Goal: Task Accomplishment & Management: Complete application form

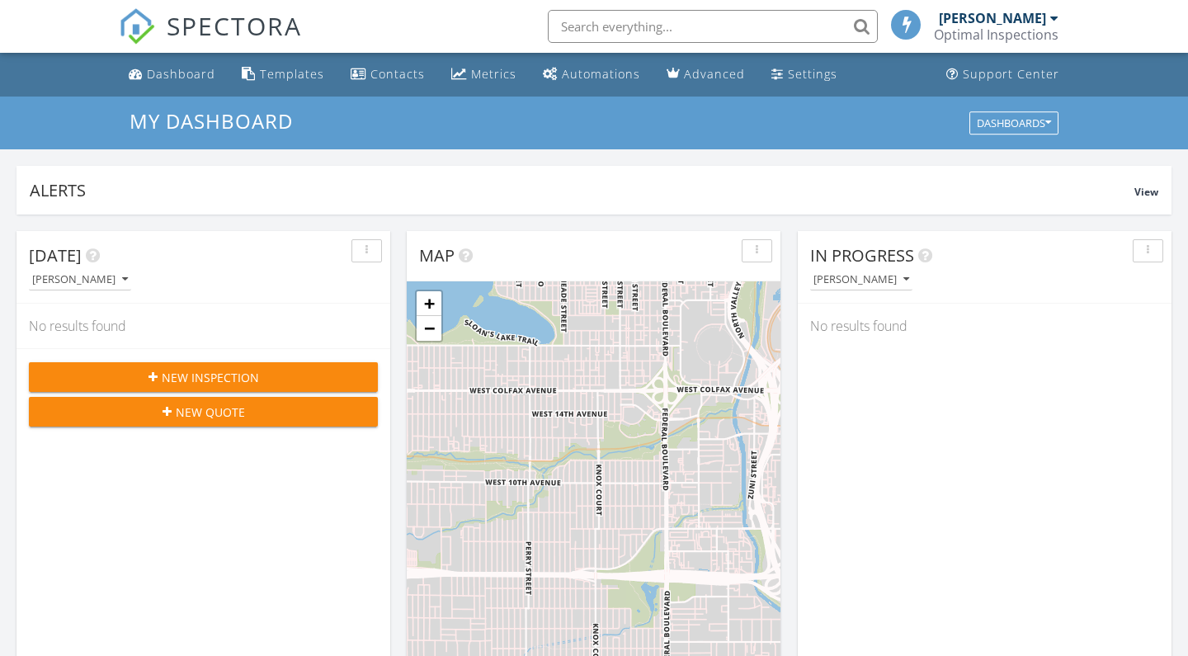
scroll to position [1502, 1189]
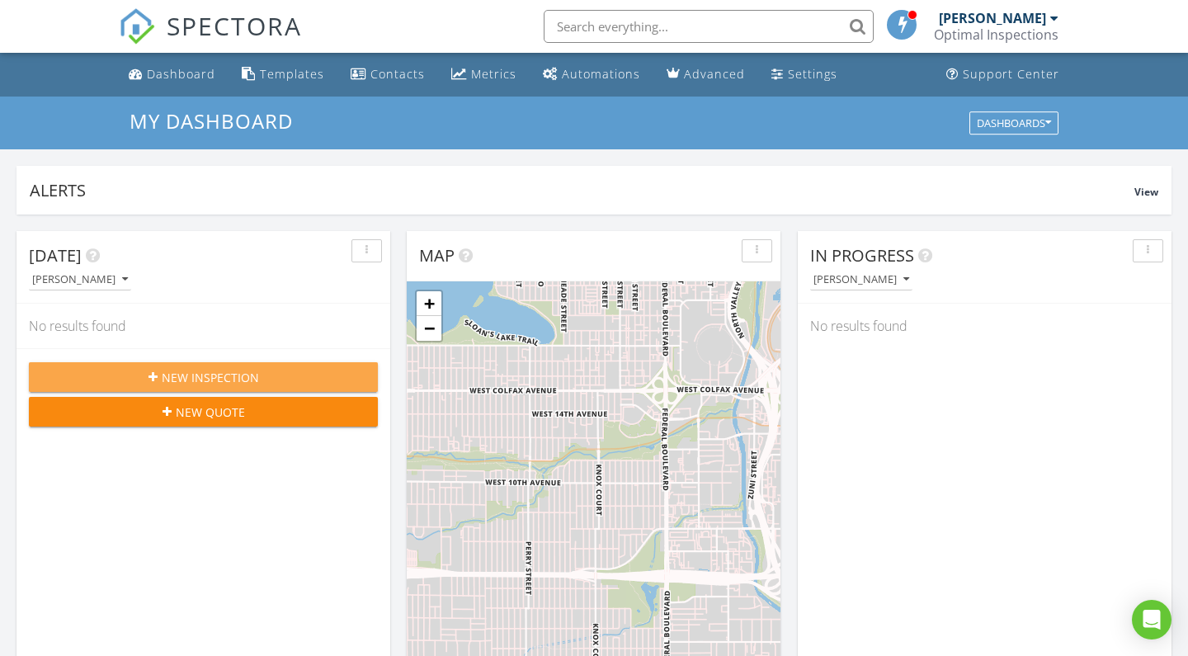
click at [258, 378] on div "New Inspection" at bounding box center [203, 377] width 323 height 17
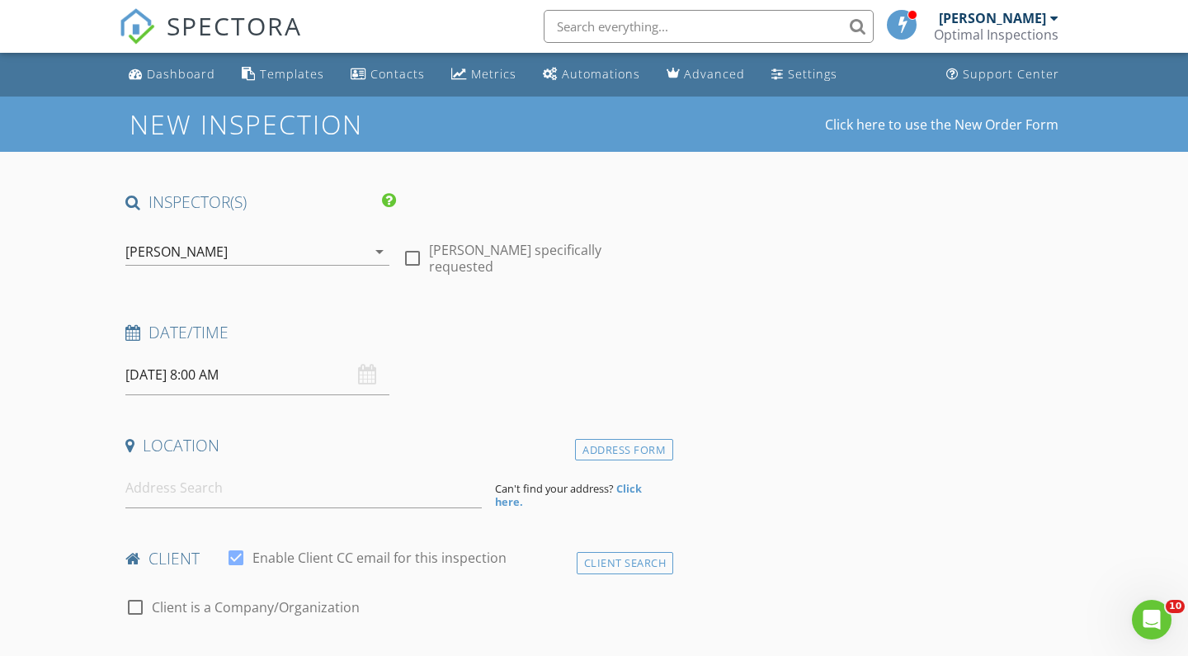
click at [208, 373] on input "08/28/2025 8:00 AM" at bounding box center [257, 375] width 264 height 40
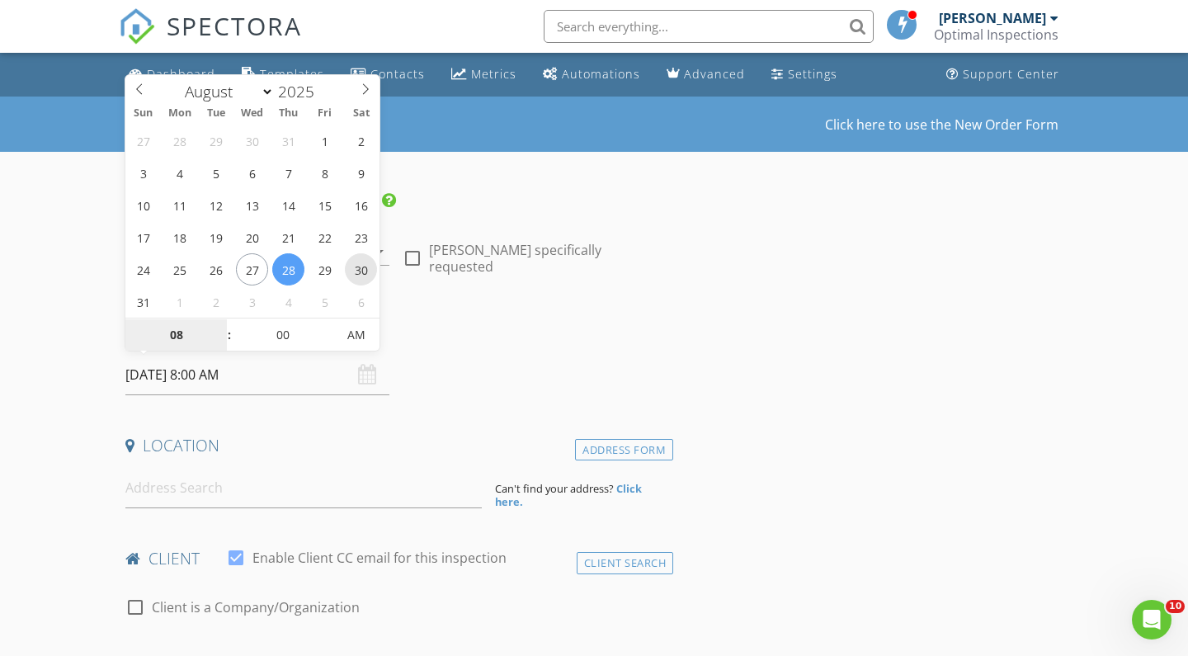
type input "08/30/2025 8:00 AM"
click at [236, 487] on input at bounding box center [303, 488] width 356 height 40
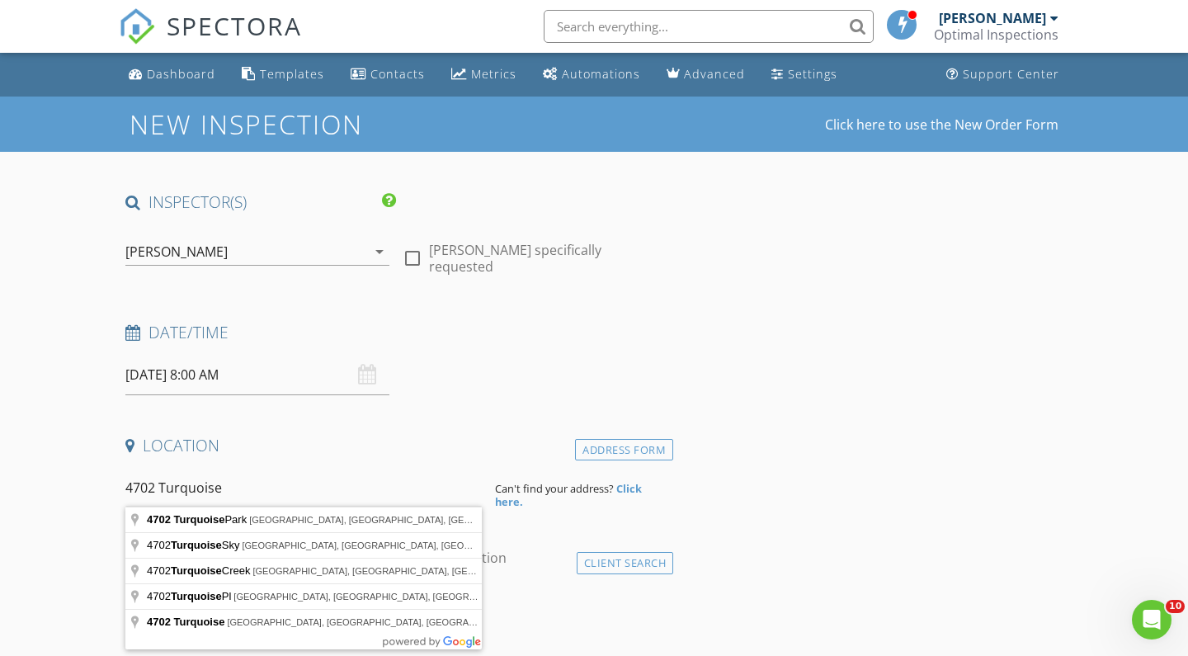
type input "4702 Turquoise Park, San Antonio, TX, USA"
drag, startPoint x: 236, startPoint y: 487, endPoint x: 274, endPoint y: 521, distance: 50.8
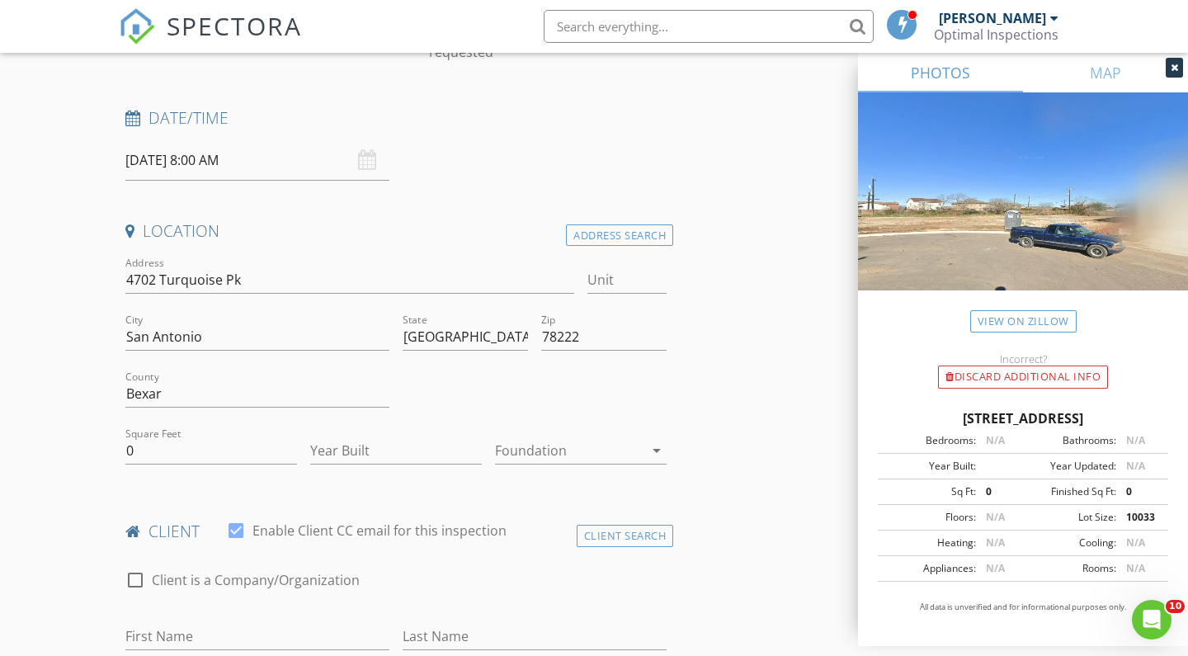
scroll to position [250, 0]
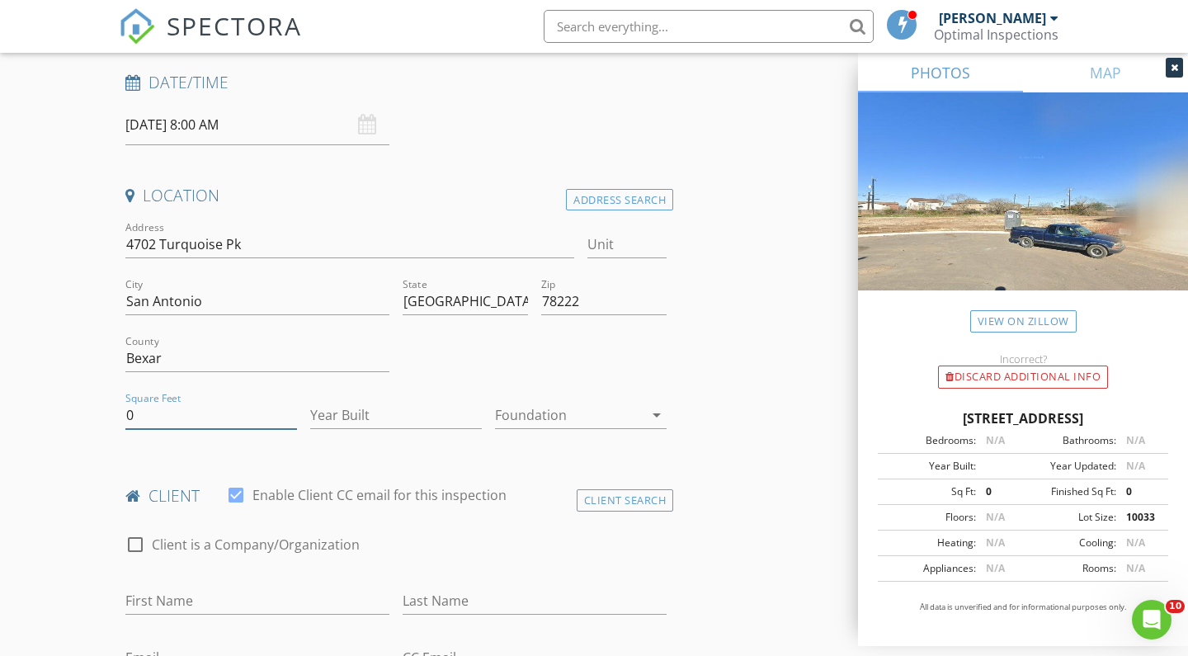
click at [224, 416] on input "0" at bounding box center [211, 415] width 172 height 27
type input "1543"
click at [356, 417] on input "Year Built" at bounding box center [396, 415] width 172 height 27
type input "2025"
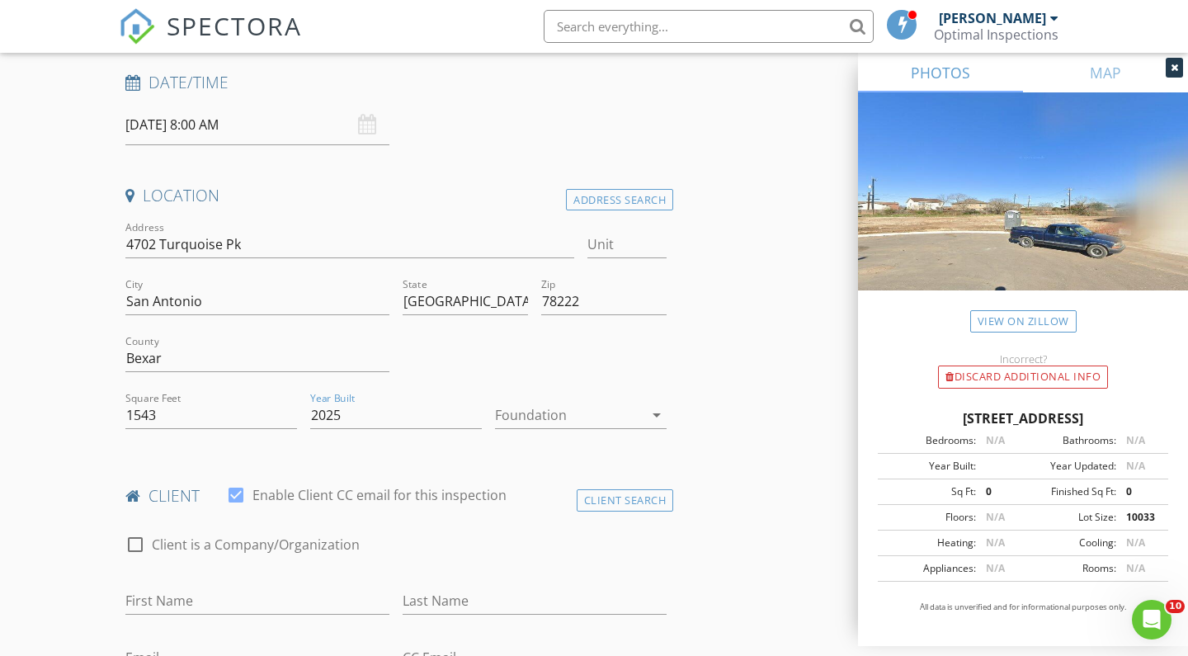
click at [562, 415] on div at bounding box center [569, 415] width 148 height 26
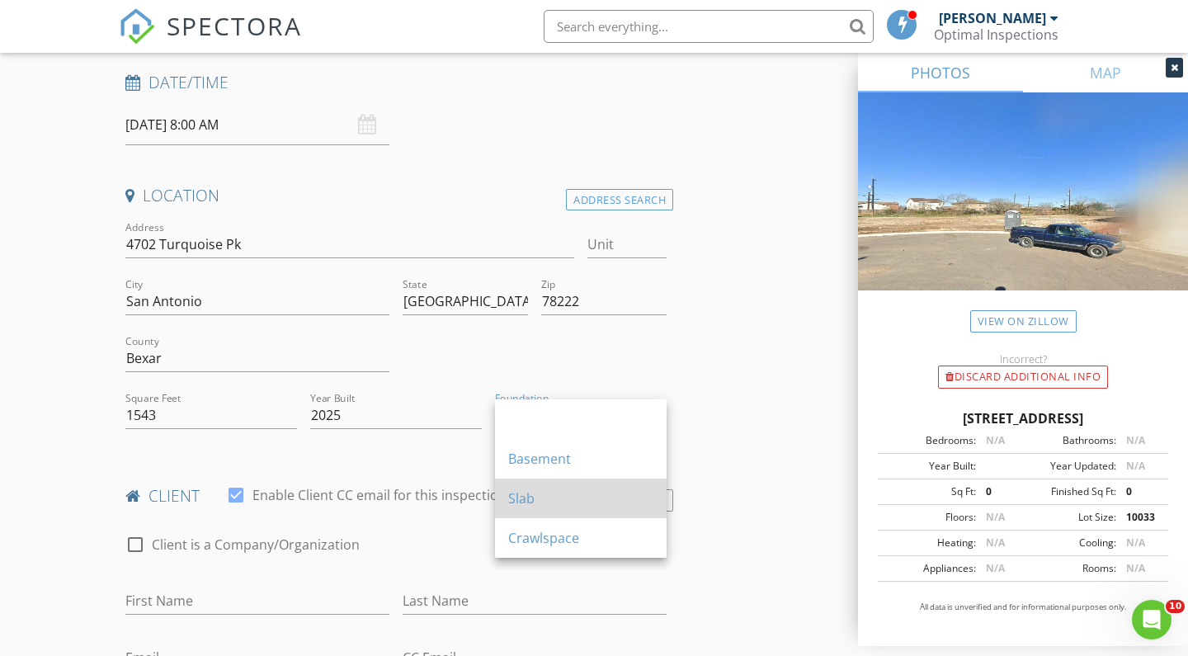
click at [540, 492] on div "Slab" at bounding box center [580, 498] width 145 height 20
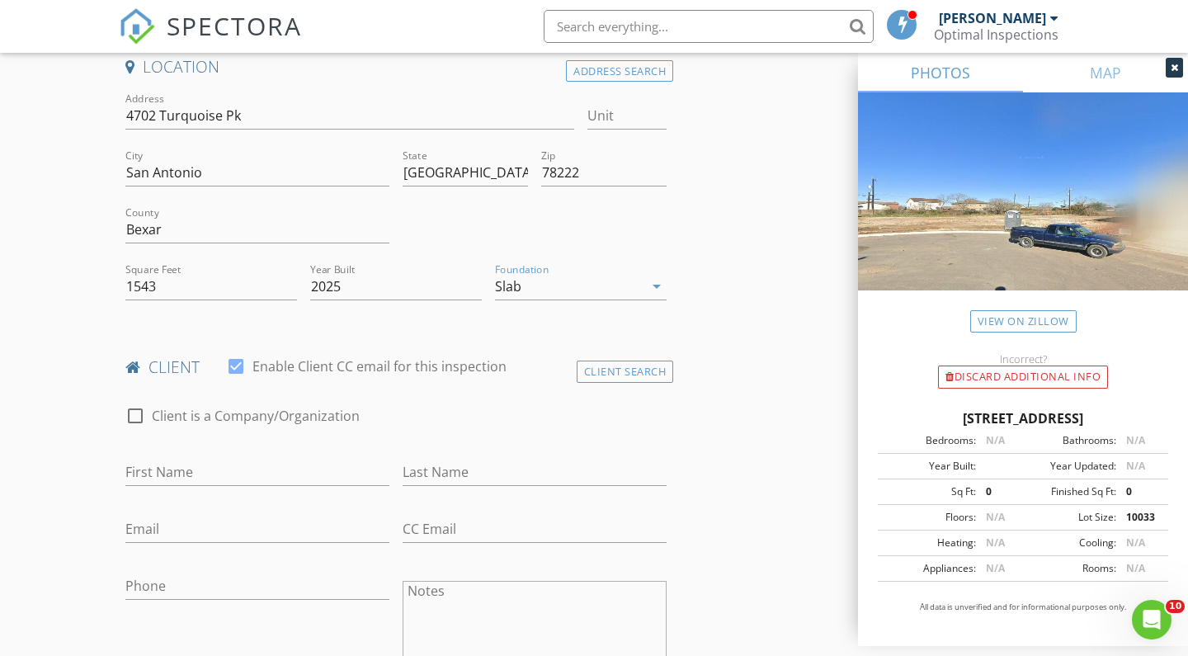
scroll to position [380, 0]
type input "Elias"
type input "Vega"
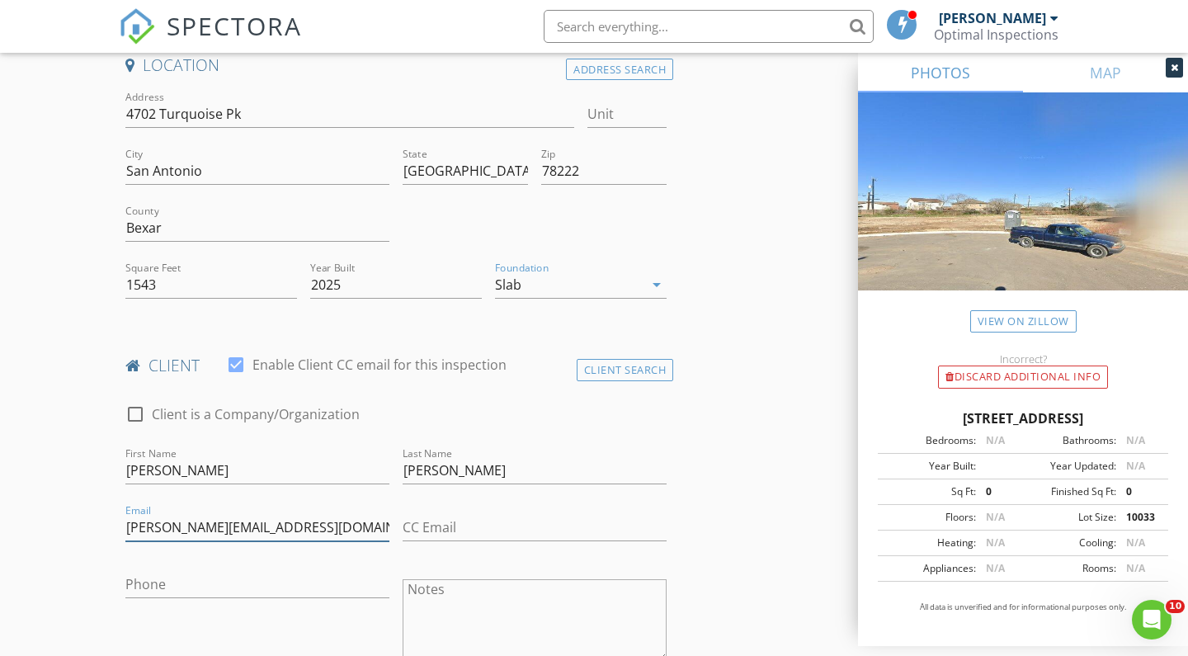
type input "vega.elias13@gmail.com"
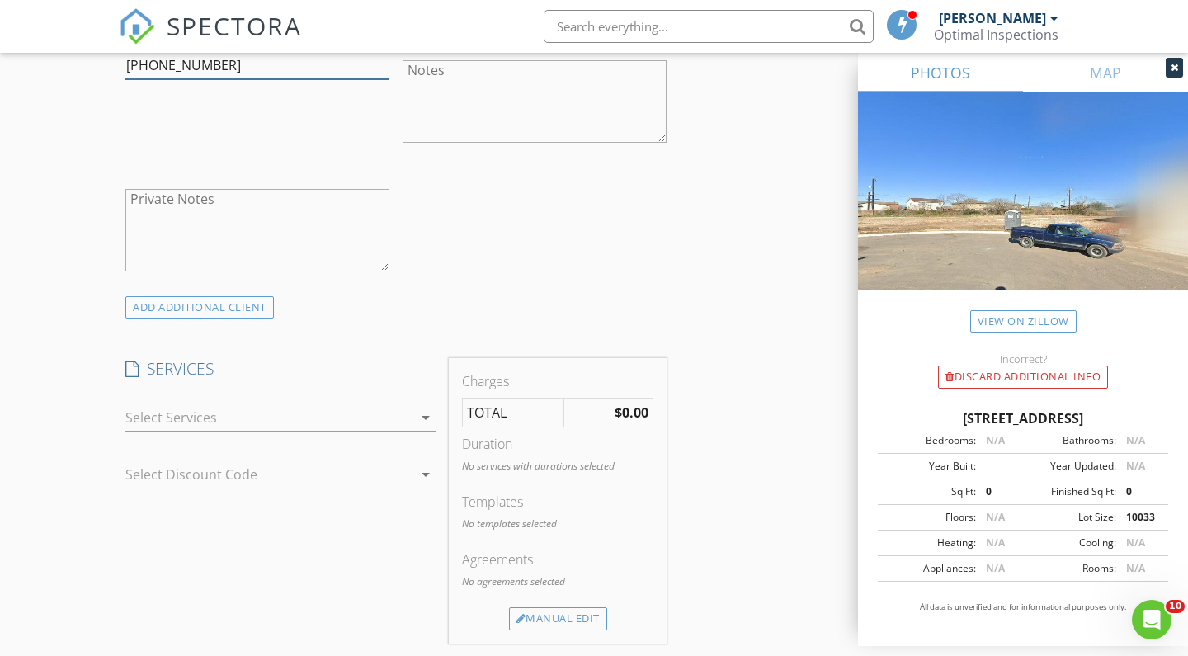
scroll to position [900, 0]
type input "361-834-4238"
click at [545, 612] on div "Manual Edit" at bounding box center [558, 617] width 98 height 23
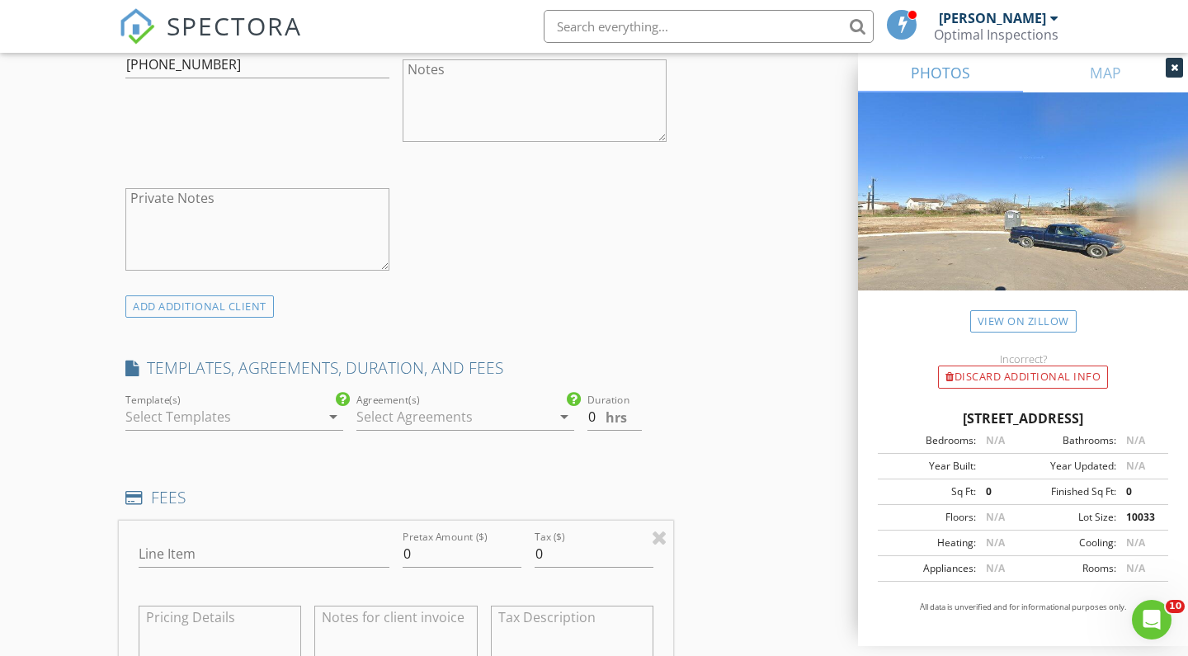
click at [331, 416] on icon "arrow_drop_down" at bounding box center [333, 417] width 20 height 20
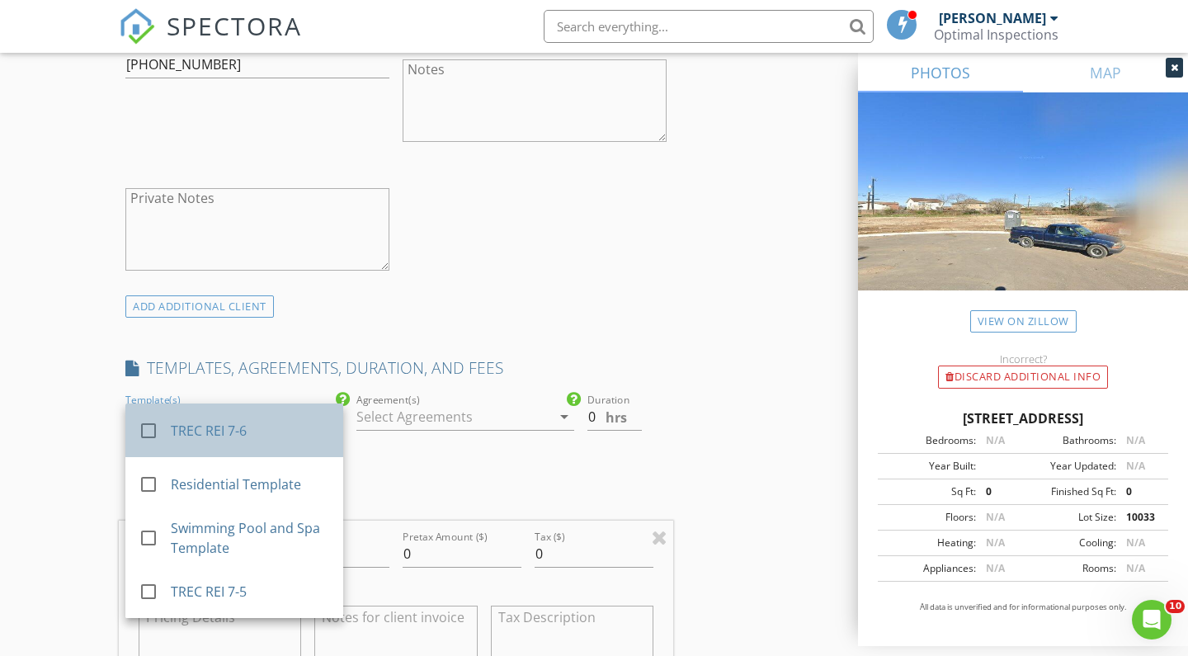
click at [242, 423] on div "TREC REI 7-6" at bounding box center [250, 431] width 159 height 20
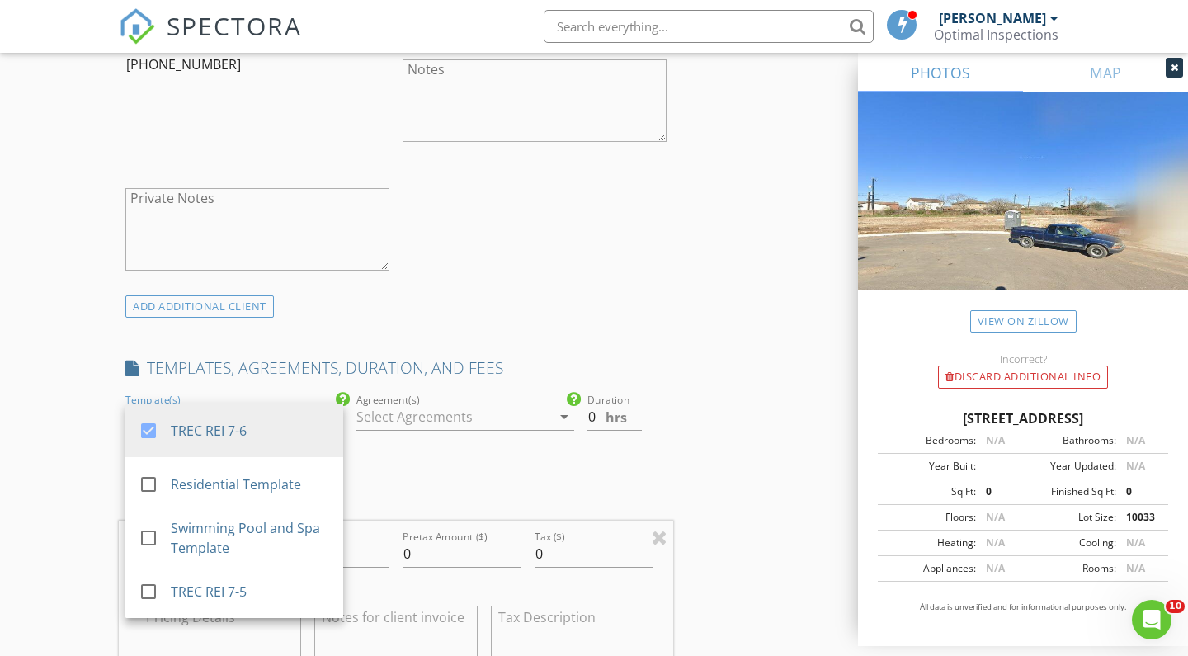
click at [398, 418] on div at bounding box center [453, 416] width 195 height 26
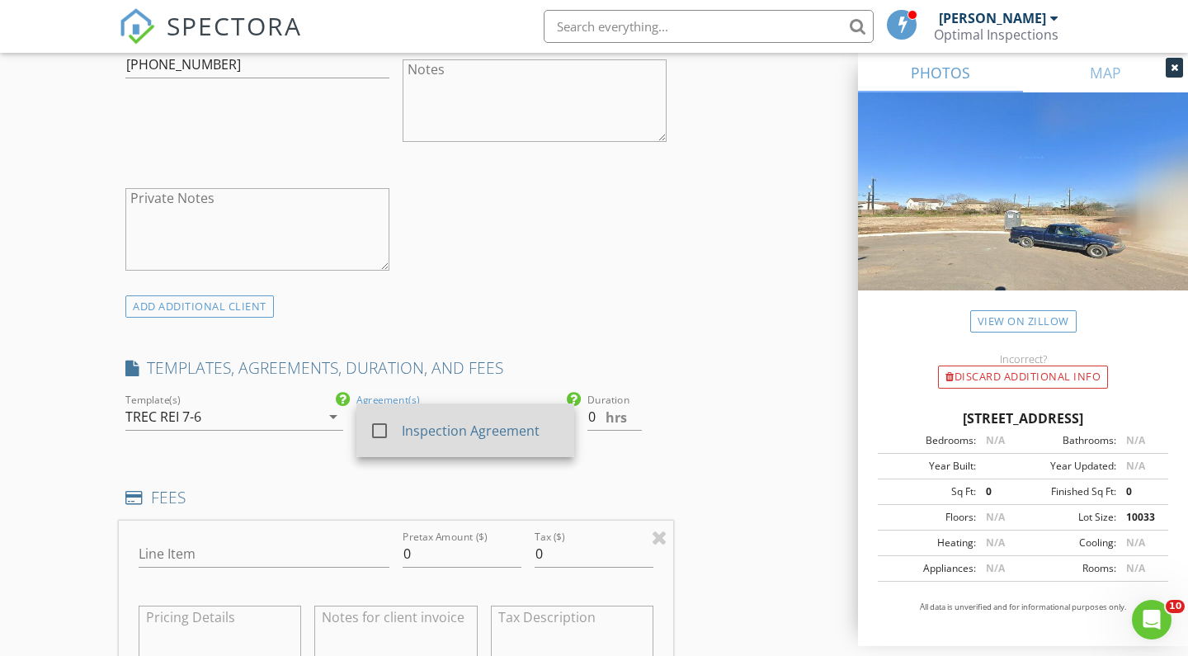
click at [411, 425] on div "Inspection Agreement" at bounding box center [481, 431] width 159 height 20
click at [636, 408] on input "0.5" at bounding box center [614, 416] width 54 height 27
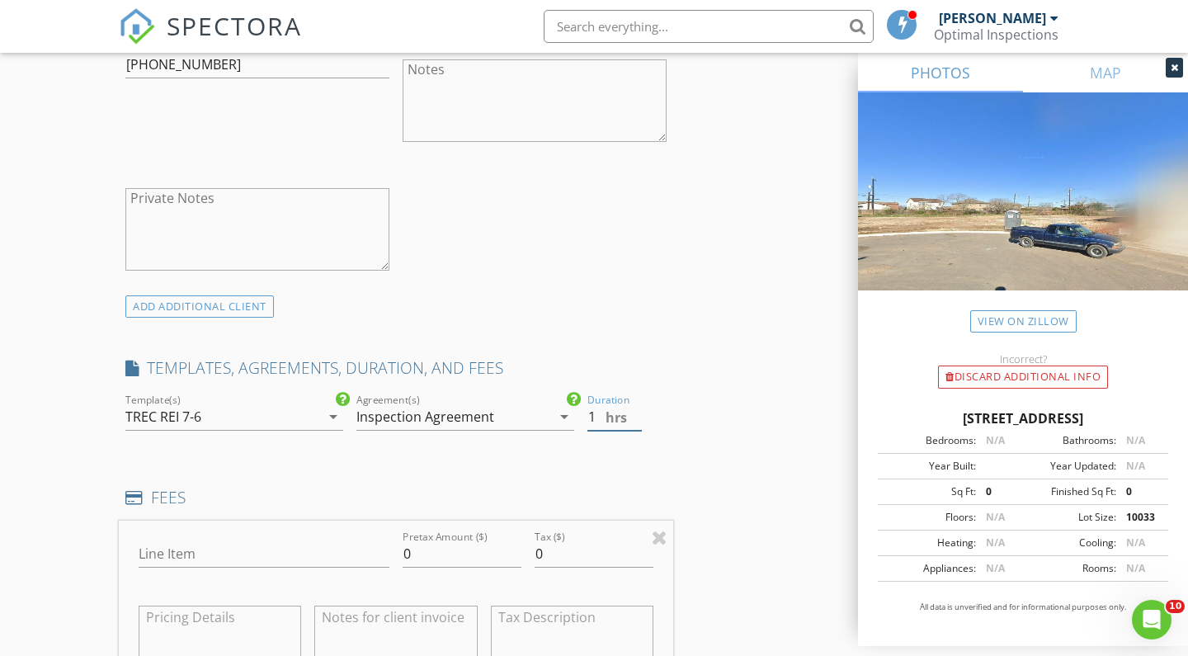
click at [636, 408] on input "1" at bounding box center [614, 416] width 54 height 27
click at [636, 408] on input "1.5" at bounding box center [614, 416] width 54 height 27
click at [636, 408] on input "2" at bounding box center [614, 416] width 54 height 27
click at [636, 408] on input "2.5" at bounding box center [614, 416] width 54 height 27
click at [636, 408] on input "3" at bounding box center [614, 416] width 54 height 27
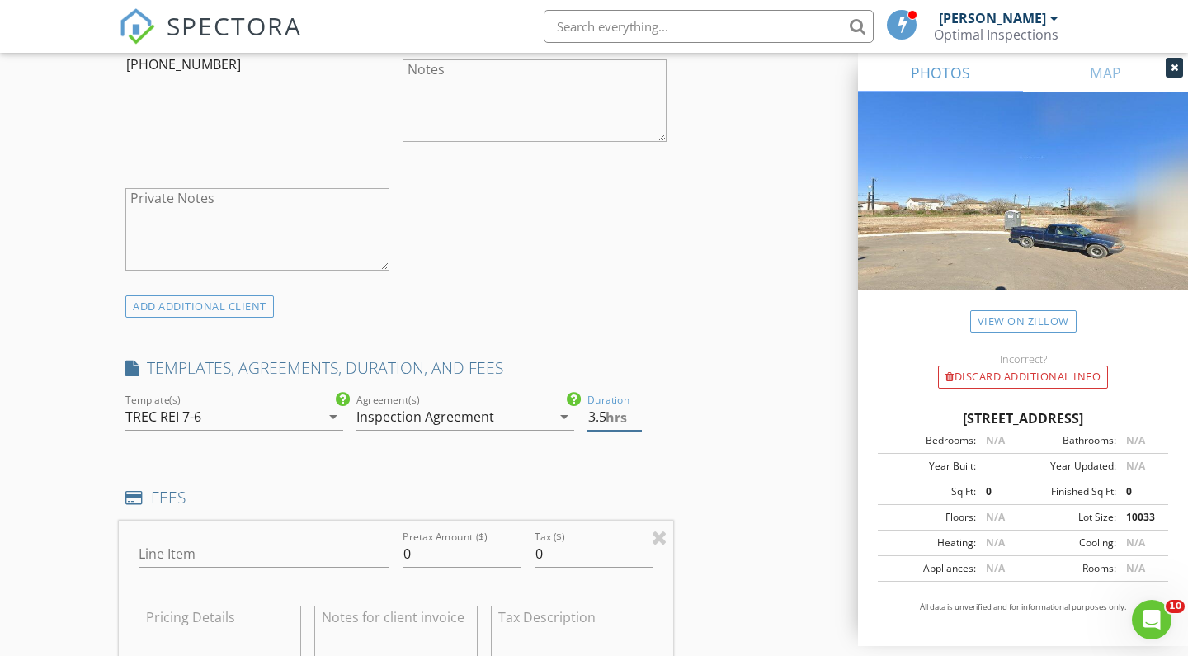
click at [636, 408] on input "3.5" at bounding box center [614, 416] width 54 height 27
type input "4"
click at [636, 408] on input "4" at bounding box center [614, 416] width 54 height 27
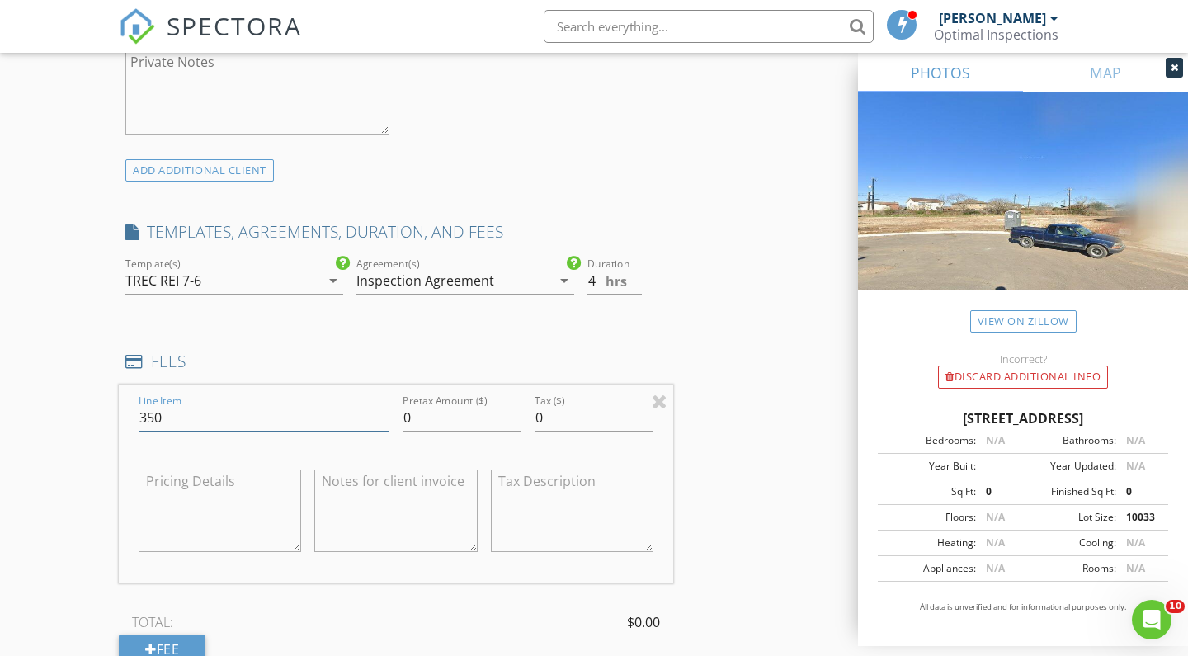
scroll to position [1045, 0]
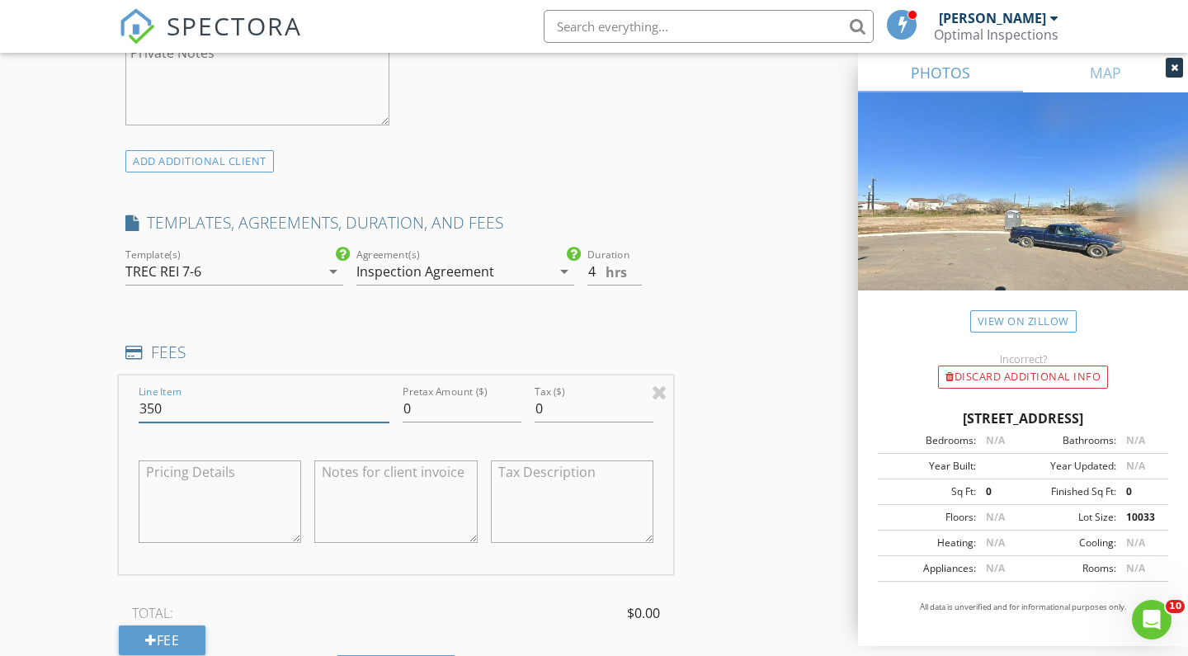
type input "350"
click at [558, 494] on textarea at bounding box center [572, 501] width 163 height 82
click at [474, 404] on input "0" at bounding box center [462, 408] width 119 height 27
type input "350"
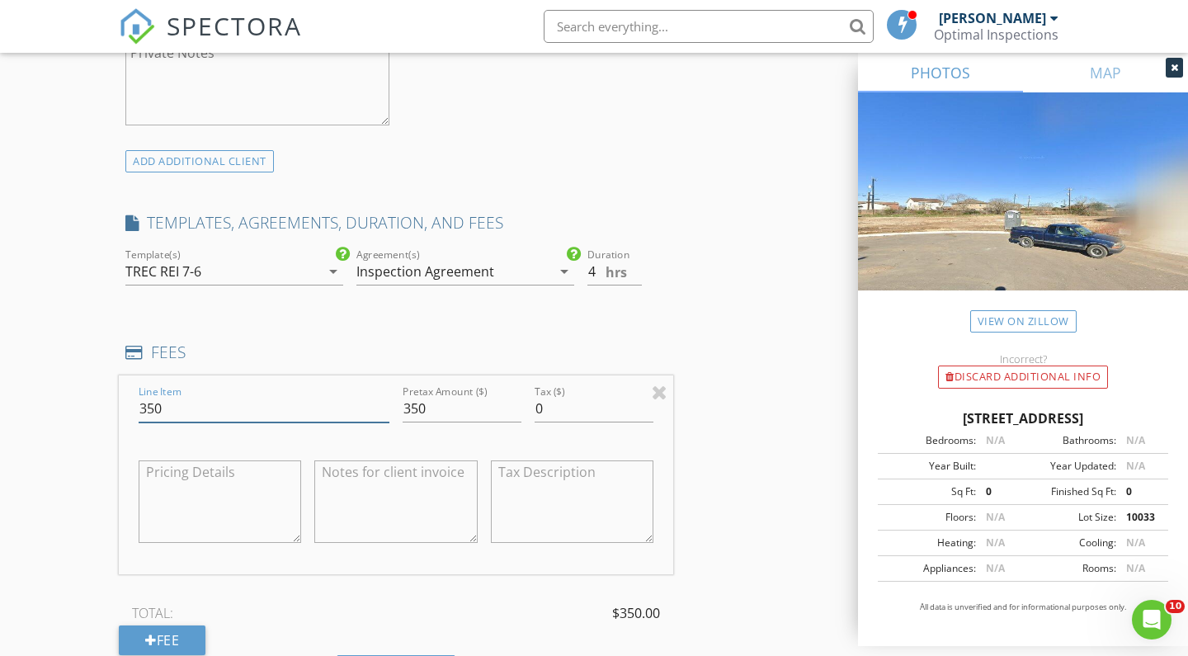
drag, startPoint x: 181, startPoint y: 412, endPoint x: 125, endPoint y: 410, distance: 56.9
click at [125, 410] on div "Line Item 350 Pretax Amount ($) 350 Tax ($) 0" at bounding box center [396, 474] width 554 height 199
click at [784, 461] on div "INSPECTOR(S) check_box Raul Ramirez PRIMARY Raul Ramirez arrow_drop_down check_…" at bounding box center [594, 513] width 950 height 2735
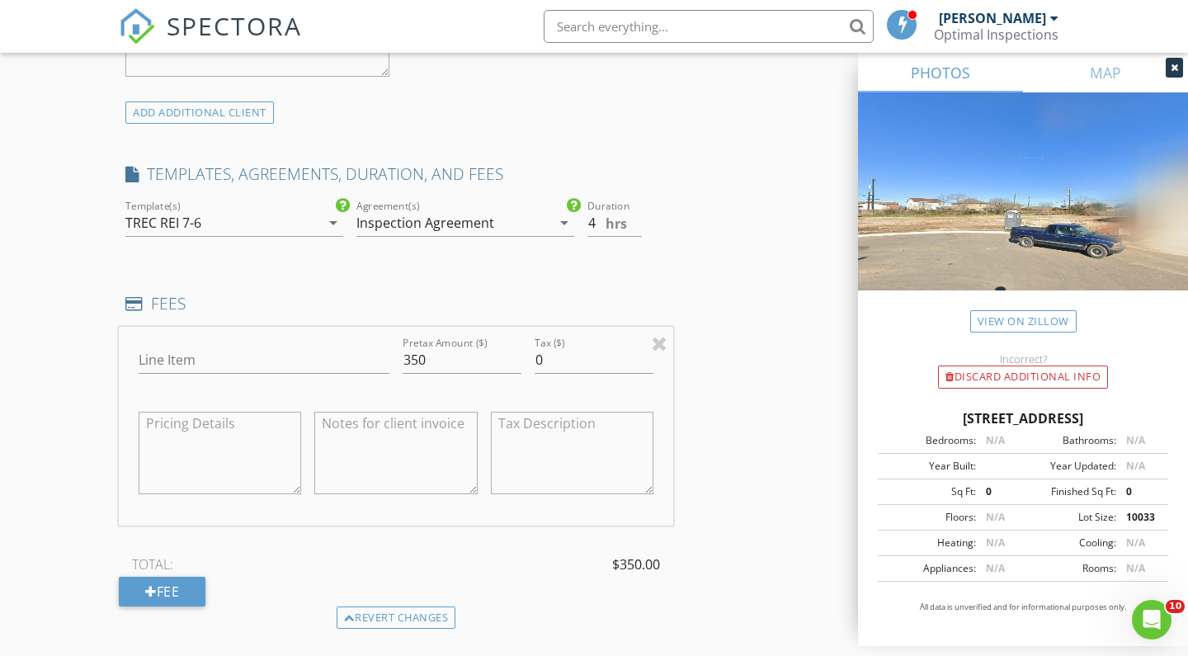
scroll to position [1096, 0]
click at [346, 362] on input "Line Item" at bounding box center [264, 358] width 251 height 27
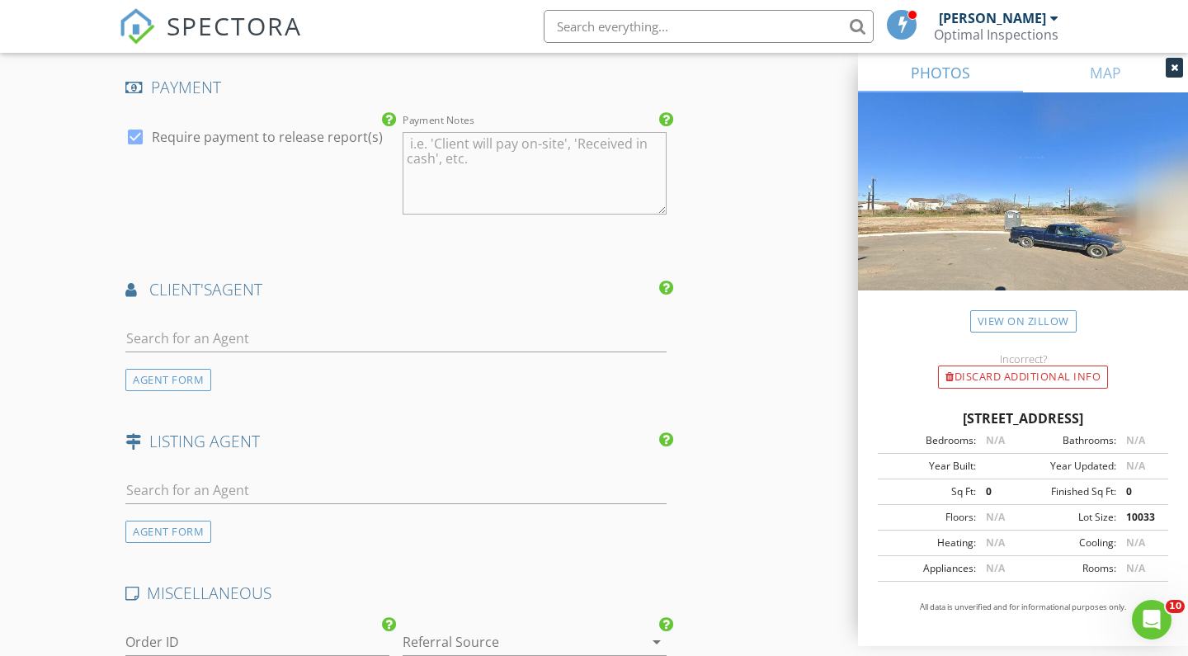
scroll to position [1812, 0]
type input "Home Inspection"
click at [206, 374] on div "AGENT FORM" at bounding box center [168, 378] width 86 height 22
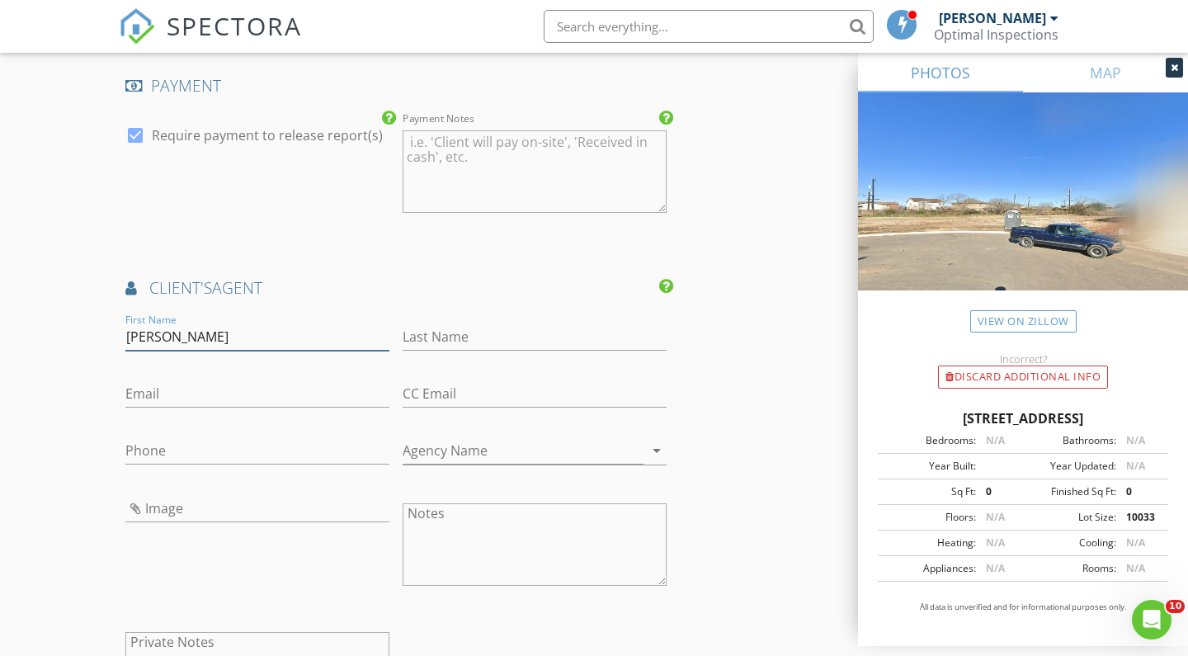
type input "Ashley"
type input "Sanchez"
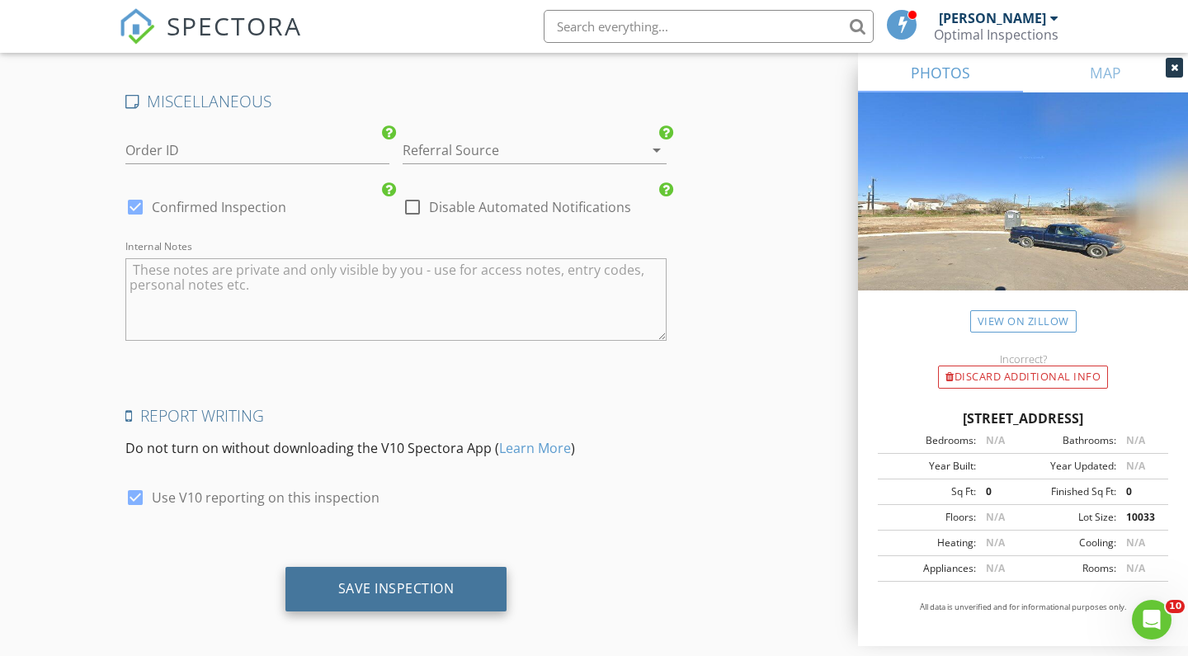
scroll to position [2674, 0]
type input "210-589-3000"
click at [454, 581] on div "Save Inspection" at bounding box center [396, 589] width 116 height 16
